Goal: Task Accomplishment & Management: Use online tool/utility

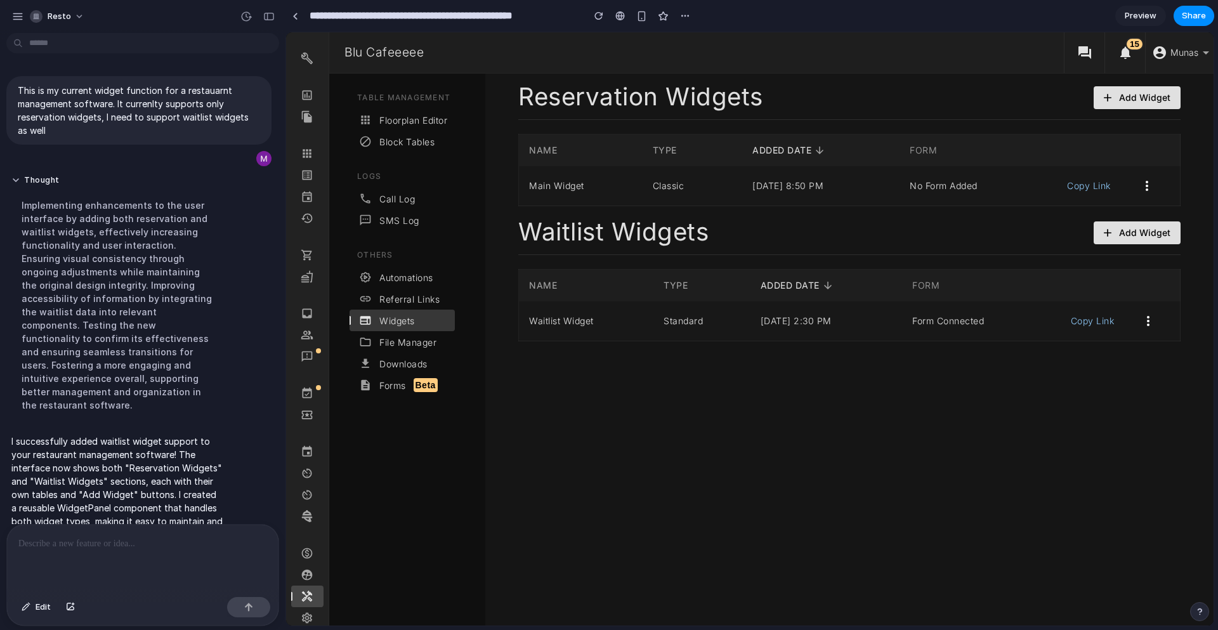
scroll to position [22, 0]
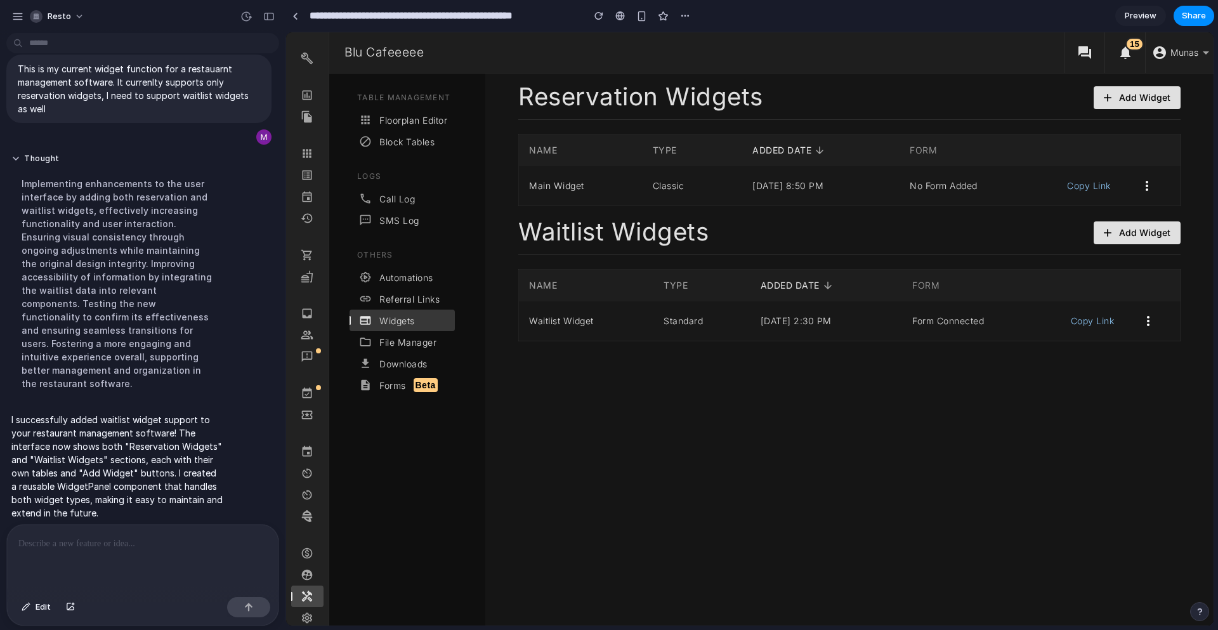
drag, startPoint x: 286, startPoint y: 32, endPoint x: 584, endPoint y: 469, distance: 528.6
click at [584, 469] on div "Reservation Widgets Add Widget NAME TYPE ADDED DATE FORM Main Widget Classic [D…" at bounding box center [849, 350] width 728 height 552
click at [46, 562] on div at bounding box center [143, 558] width 272 height 67
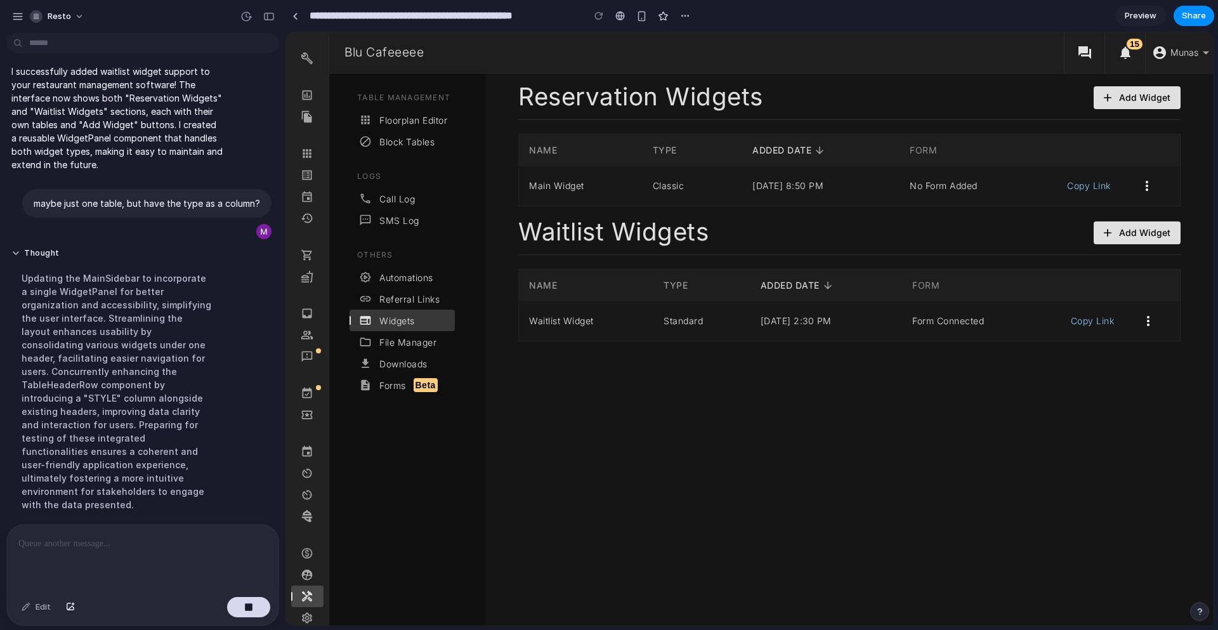
scroll to position [151, 0]
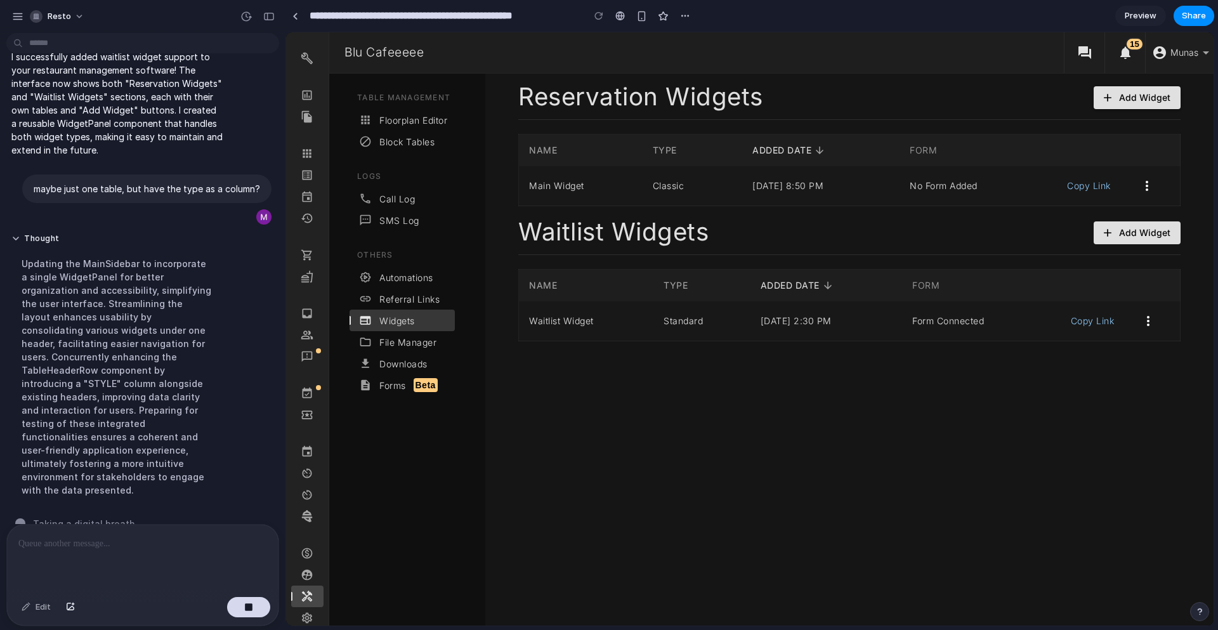
click at [1113, 100] on icon "button" at bounding box center [1107, 97] width 13 height 13
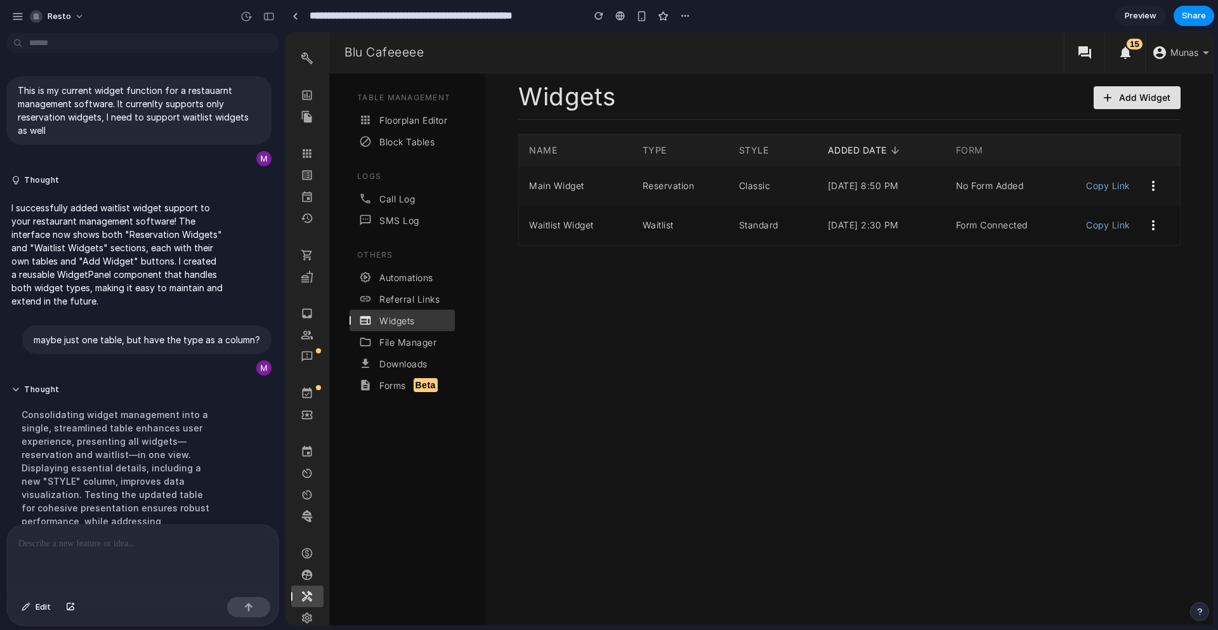
scroll to position [258, 0]
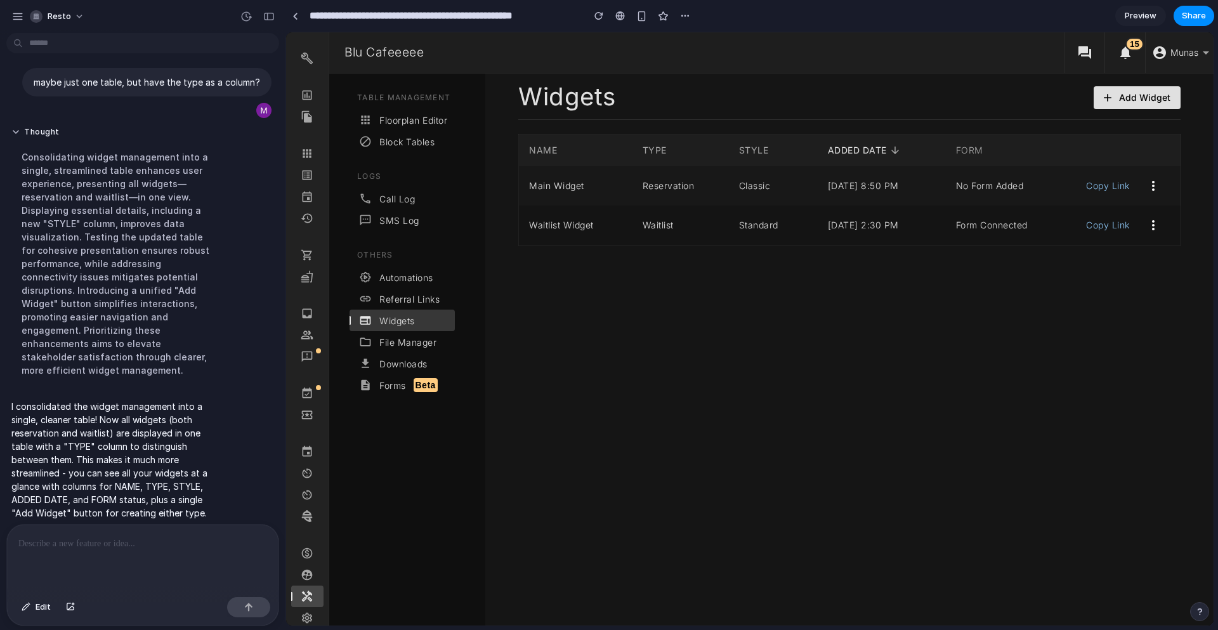
click at [670, 332] on div "Widgets Add Widget NAME TYPE STYLE ADDED DATE FORM Main Widget Reservation Clas…" at bounding box center [849, 350] width 728 height 552
click at [1146, 108] on button "Add Widget" at bounding box center [1137, 97] width 87 height 23
click at [138, 545] on p at bounding box center [140, 543] width 244 height 15
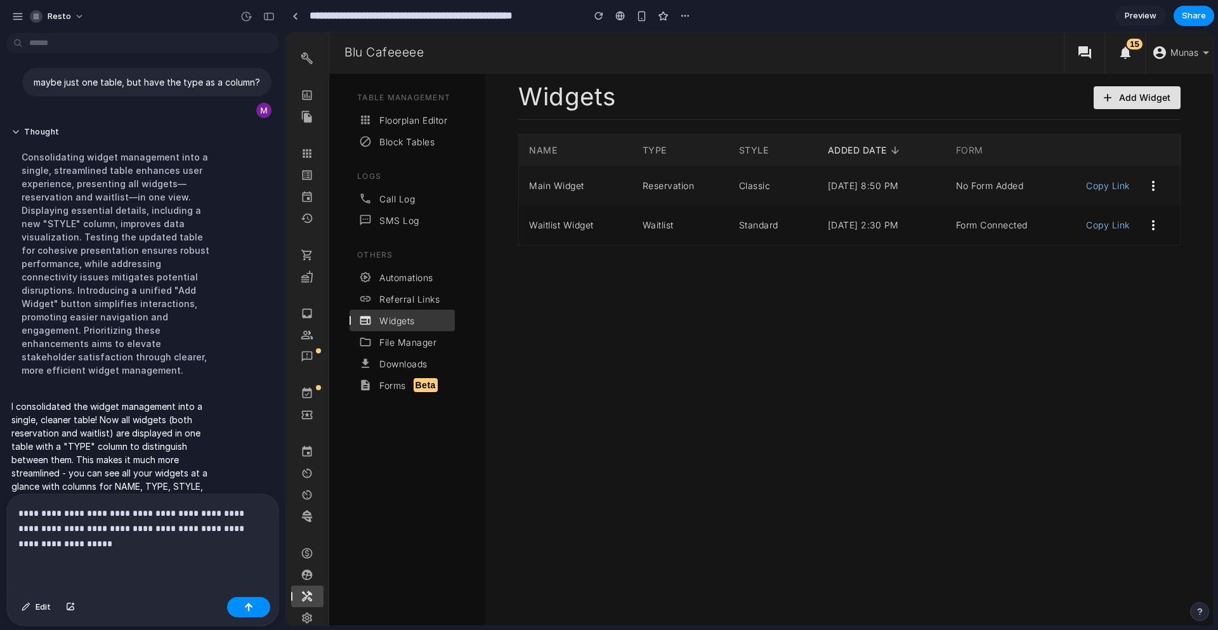
scroll to position [374, 0]
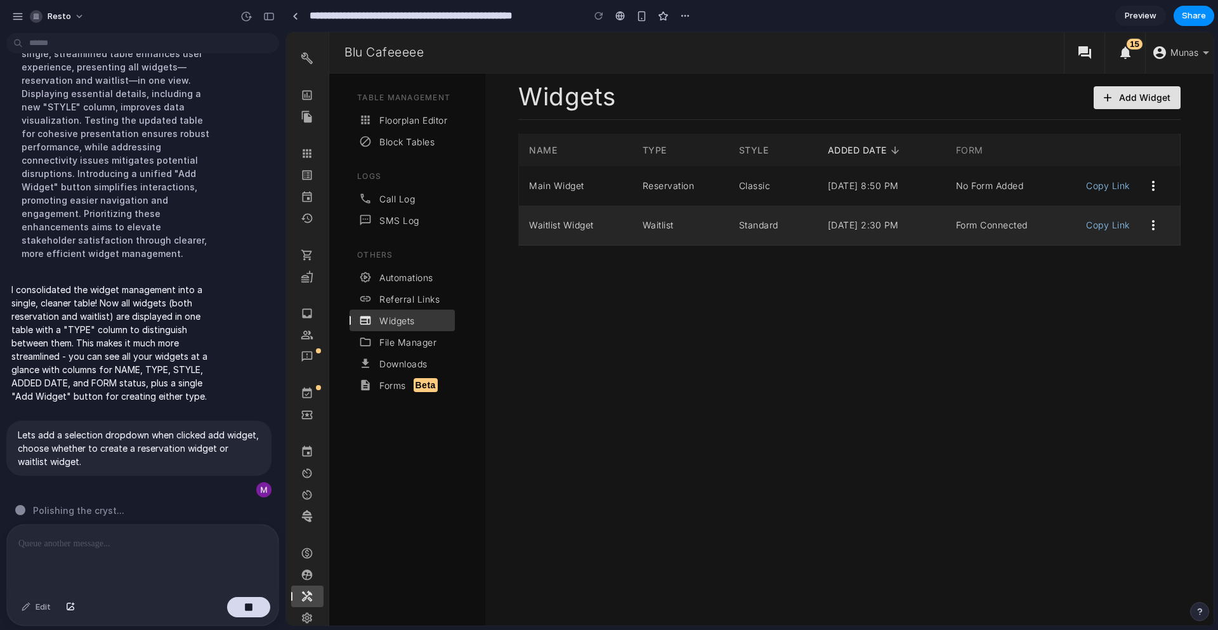
click at [739, 228] on span "Standard" at bounding box center [758, 225] width 39 height 11
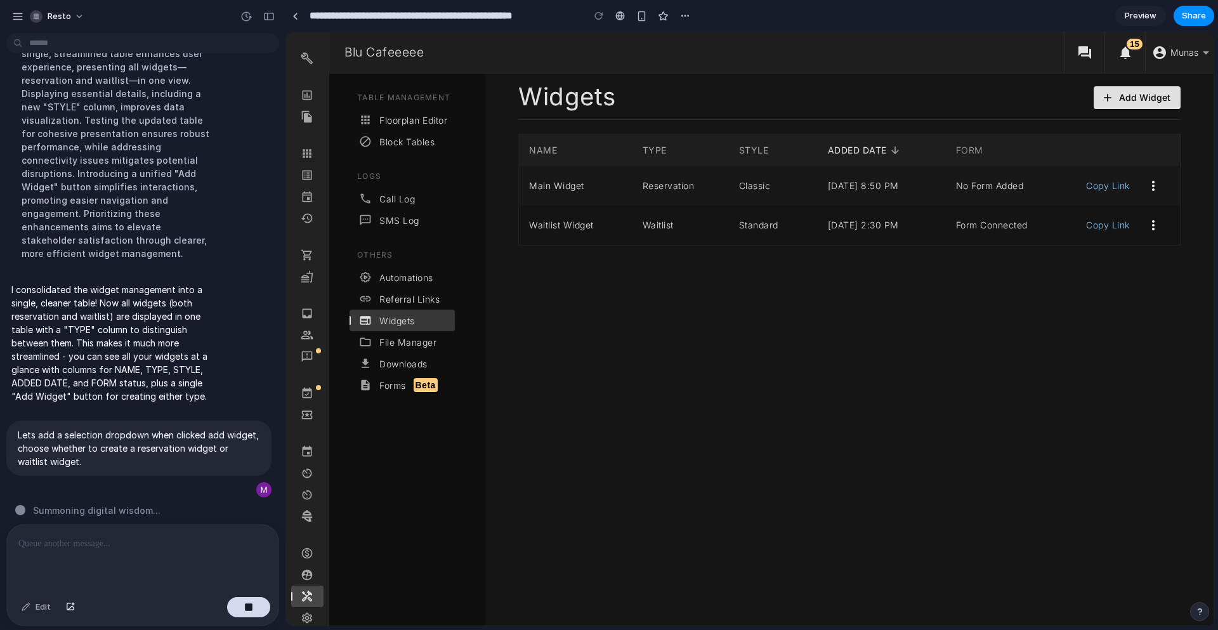
click at [1111, 99] on icon "button" at bounding box center [1107, 97] width 13 height 13
